Goal: Navigation & Orientation: Find specific page/section

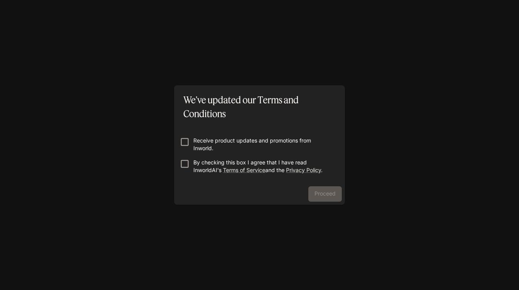
click at [182, 148] on label "Receive product updates and promotions from Inworld." at bounding box center [254, 144] width 156 height 15
drag, startPoint x: 184, startPoint y: 128, endPoint x: 184, endPoint y: 136, distance: 8.5
click at [184, 129] on form "Receive product updates and promotions from Inworld. By checking this box I agr…" at bounding box center [259, 151] width 158 height 61
click at [324, 195] on button "Proceed" at bounding box center [324, 193] width 33 height 15
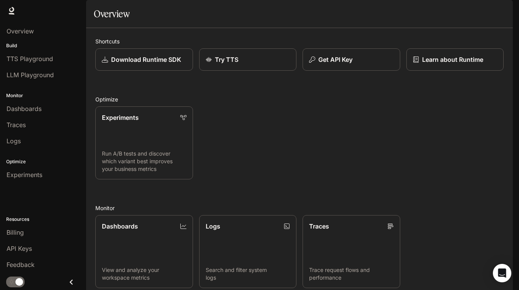
scroll to position [141, 0]
click at [22, 36] on link "Overview" at bounding box center [43, 31] width 80 height 15
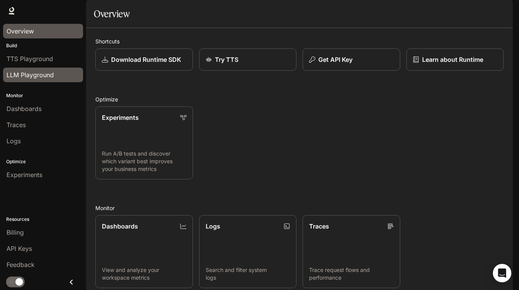
click at [35, 71] on span "LLM Playground" at bounding box center [30, 74] width 47 height 9
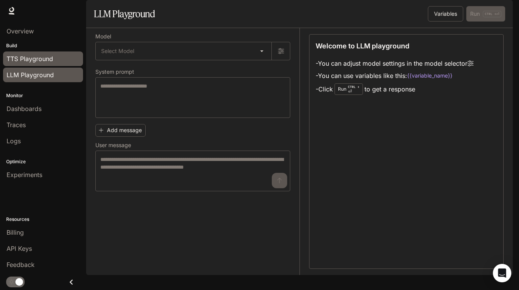
click at [22, 55] on span "TTS Playground" at bounding box center [30, 58] width 47 height 9
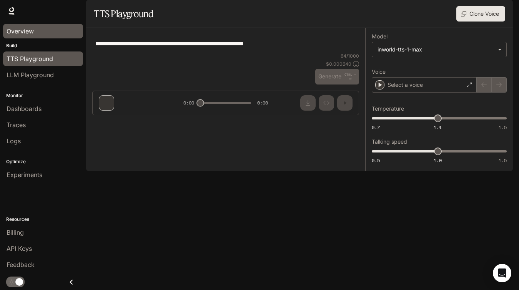
click at [23, 37] on link "Overview" at bounding box center [43, 31] width 80 height 15
